Goal: Transaction & Acquisition: Download file/media

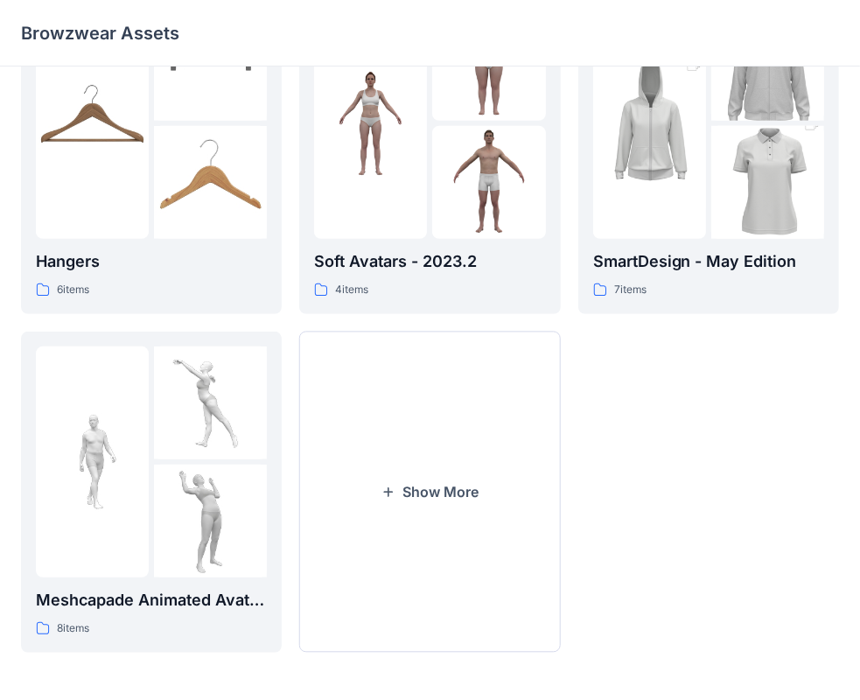
scroll to position [434, 0]
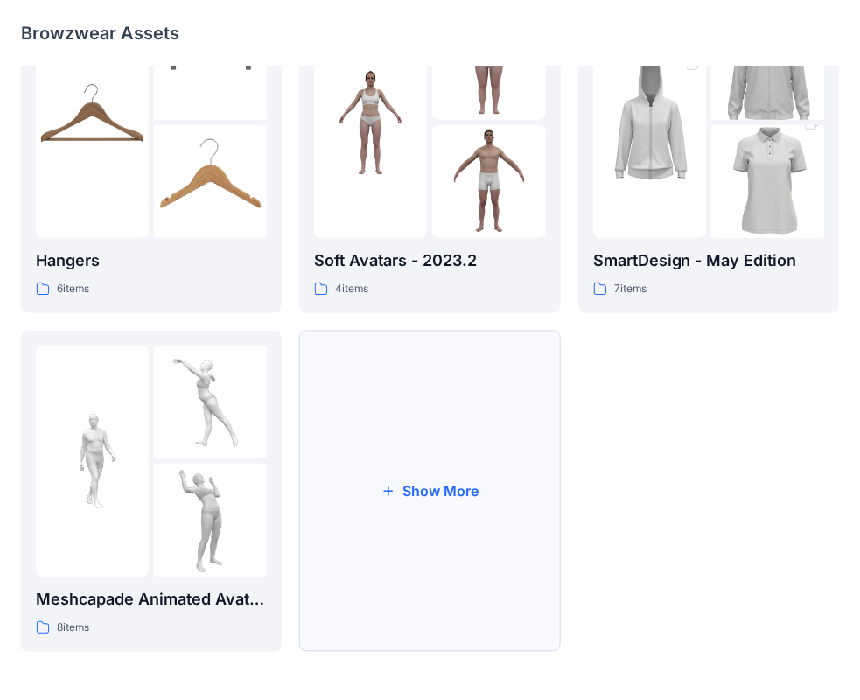
click at [485, 475] on button "Show More" at bounding box center [429, 491] width 261 height 321
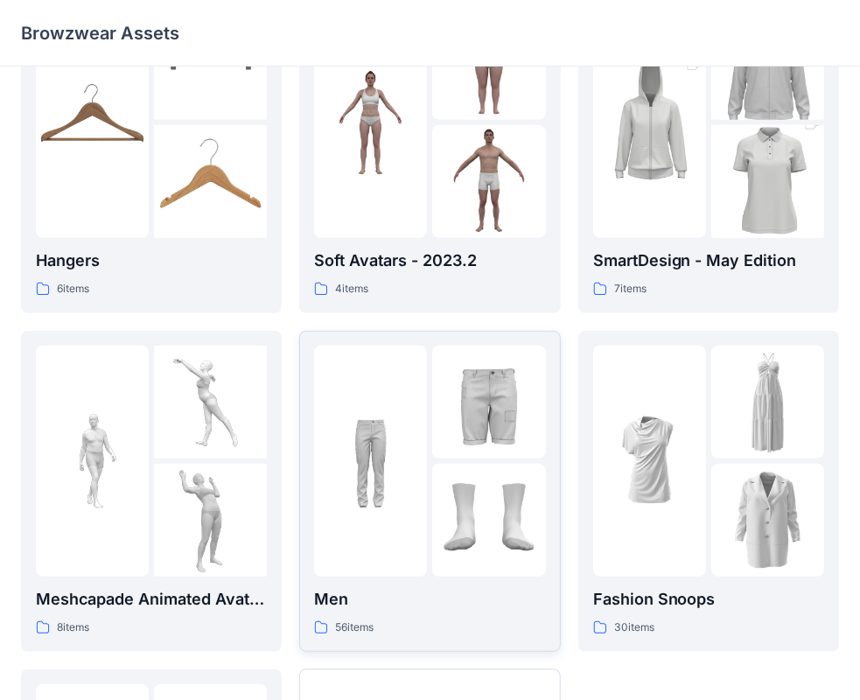
click at [415, 445] on div at bounding box center [370, 461] width 113 height 231
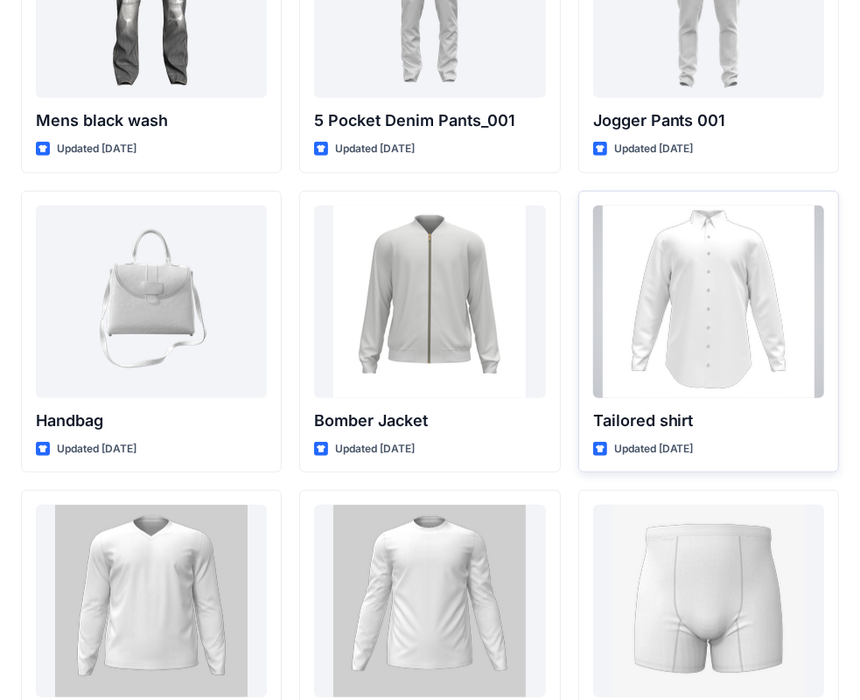
scroll to position [1001, 0]
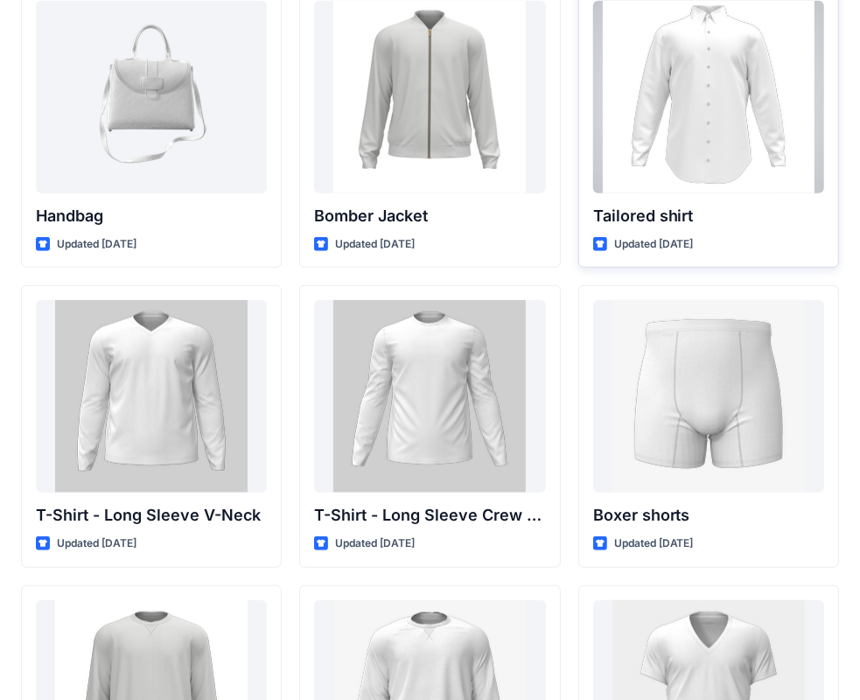
click at [720, 157] on div at bounding box center [708, 97] width 231 height 192
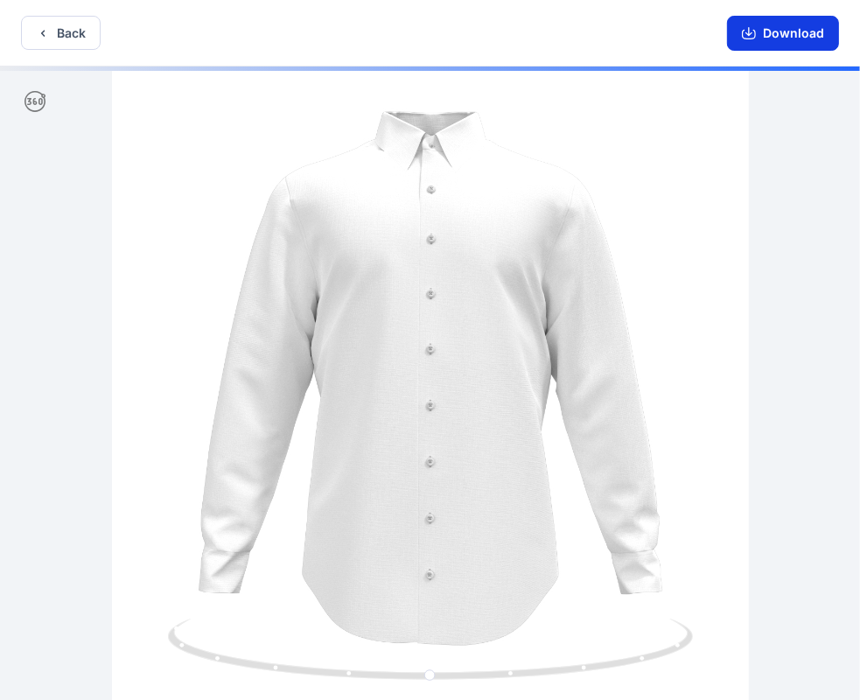
click at [780, 34] on button "Download" at bounding box center [783, 33] width 112 height 35
